Goal: Transaction & Acquisition: Book appointment/travel/reservation

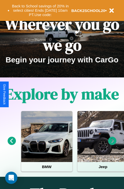
scroll to position [209, 0]
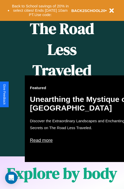
click at [62, 95] on div "Featured Unearthing the Mystique of [GEOGRAPHIC_DATA] Discover the Extraordinar…" at bounding box center [81, 119] width 112 height 87
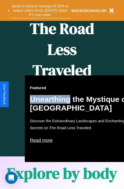
click at [40, 10] on button "Back to School savings of 20% in select cities! Ends [DATE] 10am PT. Use code:" at bounding box center [40, 11] width 62 height 16
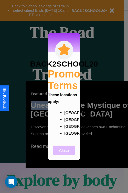
click at [64, 154] on button "Close" at bounding box center [64, 150] width 22 height 9
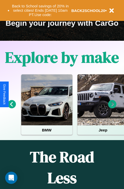
scroll to position [79, 0]
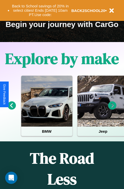
click at [112, 109] on icon at bounding box center [112, 106] width 8 height 8
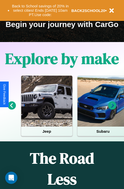
click at [112, 109] on icon at bounding box center [112, 106] width 8 height 8
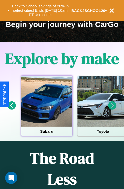
click at [46, 109] on div at bounding box center [46, 101] width 51 height 51
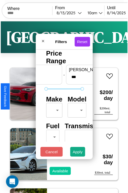
scroll to position [15, 0]
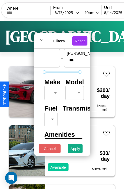
click at [51, 92] on body "CarGo Where From [DATE] 10am Until [DATE] 10am Become a Host Login Sign Up [GEO…" at bounding box center [62, 105] width 124 height 211
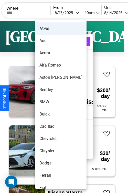
scroll to position [10, 0]
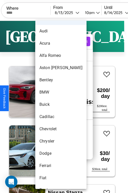
click at [51, 105] on li "Buick" at bounding box center [60, 105] width 51 height 12
type input "*****"
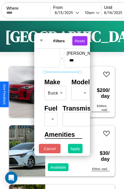
click at [75, 150] on button "Apply" at bounding box center [75, 148] width 15 height 9
